Goal: Information Seeking & Learning: Learn about a topic

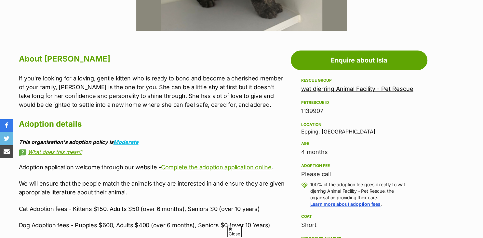
scroll to position [386, 0]
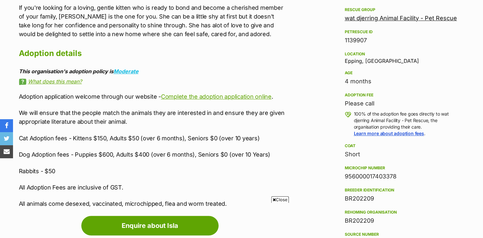
drag, startPoint x: 106, startPoint y: 137, endPoint x: 95, endPoint y: 136, distance: 10.8
click at [95, 136] on p "Cat Adoption fees - Kittens $150, Adults $50 (over 6 months), Seniors $0 (over …" at bounding box center [153, 138] width 269 height 9
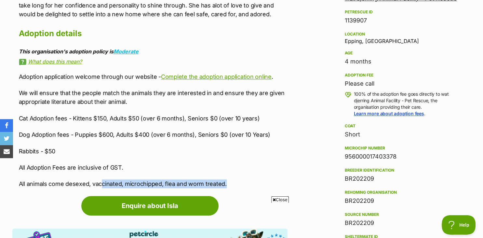
scroll to position [0, 0]
drag, startPoint x: 225, startPoint y: 184, endPoint x: 79, endPoint y: 182, distance: 146.2
click at [79, 182] on p "All animals come desexed, vaccinated, microchipped, flea and worm treated." at bounding box center [153, 183] width 269 height 9
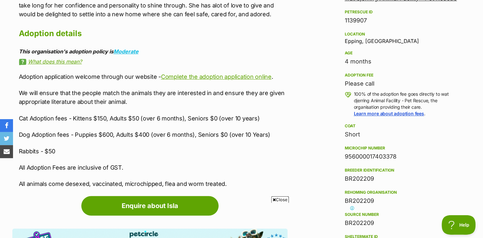
click at [79, 182] on p "All animals come desexed, vaccinated, microchipped, flea and worm treated." at bounding box center [153, 183] width 269 height 9
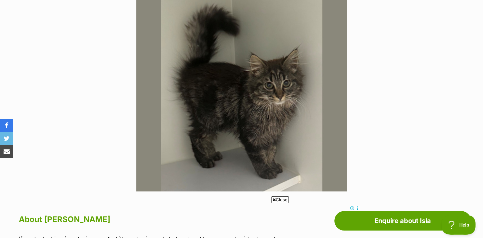
scroll to position [152, 0]
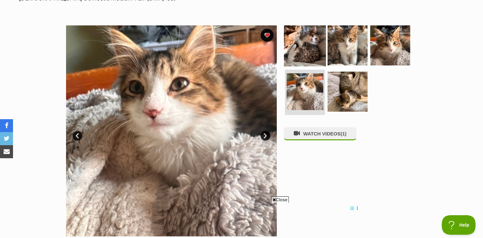
click at [316, 57] on img at bounding box center [305, 45] width 42 height 42
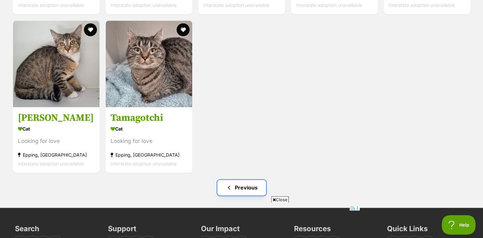
click at [234, 185] on link "Previous" at bounding box center [241, 188] width 49 height 16
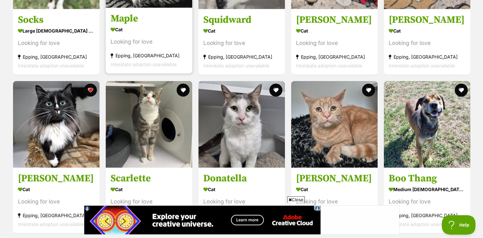
scroll to position [1981, 0]
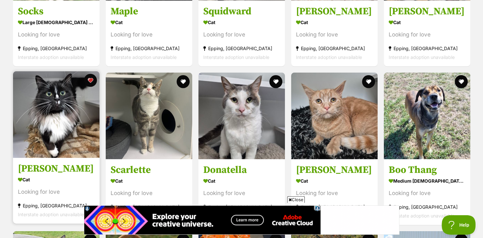
click at [63, 128] on img at bounding box center [56, 114] width 87 height 87
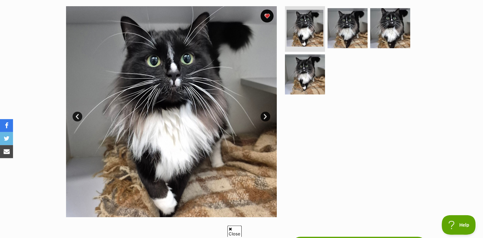
click at [266, 117] on link "Next" at bounding box center [266, 117] width 10 height 10
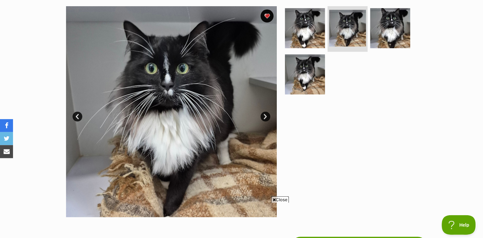
click at [266, 117] on link "Next" at bounding box center [266, 117] width 10 height 10
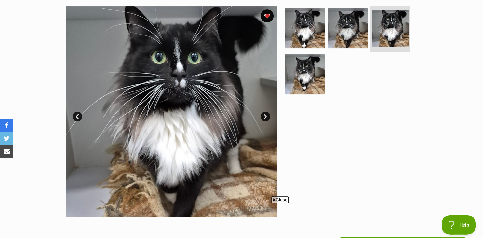
click at [266, 117] on link "Next" at bounding box center [266, 117] width 10 height 10
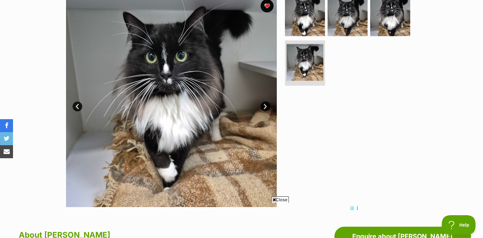
scroll to position [75, 0]
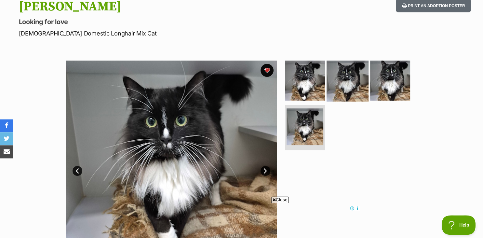
click at [351, 77] on img at bounding box center [348, 81] width 42 height 42
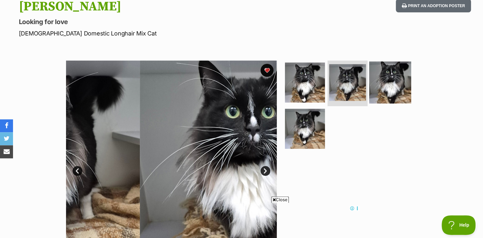
click at [386, 76] on img at bounding box center [391, 83] width 42 height 42
